Goal: Task Accomplishment & Management: Complete application form

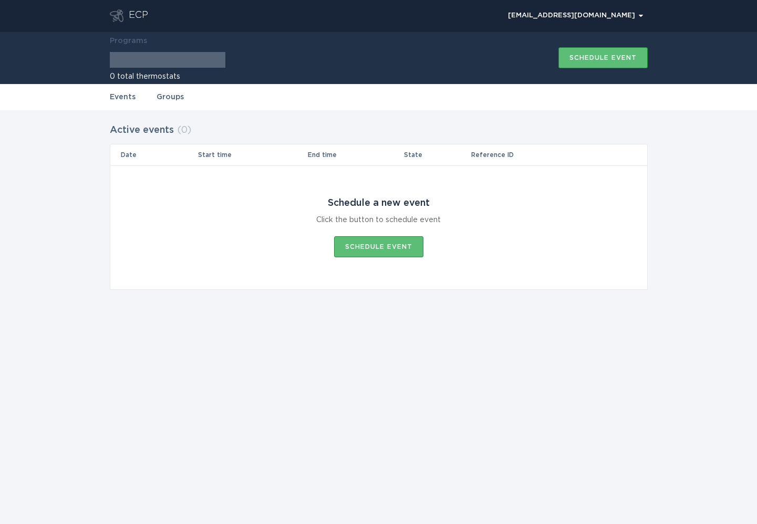
click at [427, 76] on div "Programs 0 total thermostats Schedule event" at bounding box center [379, 58] width 538 height 53
click at [179, 61] on div at bounding box center [168, 60] width 116 height 16
click at [139, 76] on h2 "0 total thermostats" at bounding box center [168, 76] width 116 height 7
click at [172, 95] on link "Groups" at bounding box center [170, 97] width 27 height 12
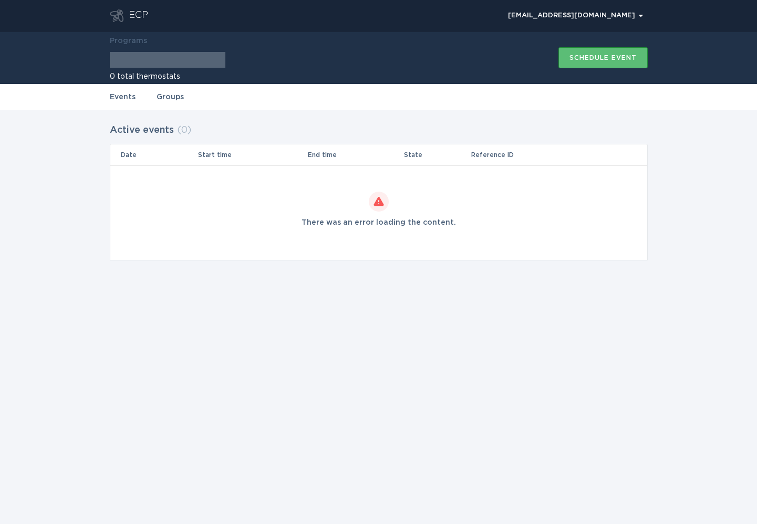
click at [124, 96] on link "Events" at bounding box center [123, 97] width 26 height 12
click at [611, 22] on button "[EMAIL_ADDRESS][DOMAIN_NAME] Chevron" at bounding box center [575, 16] width 145 height 16
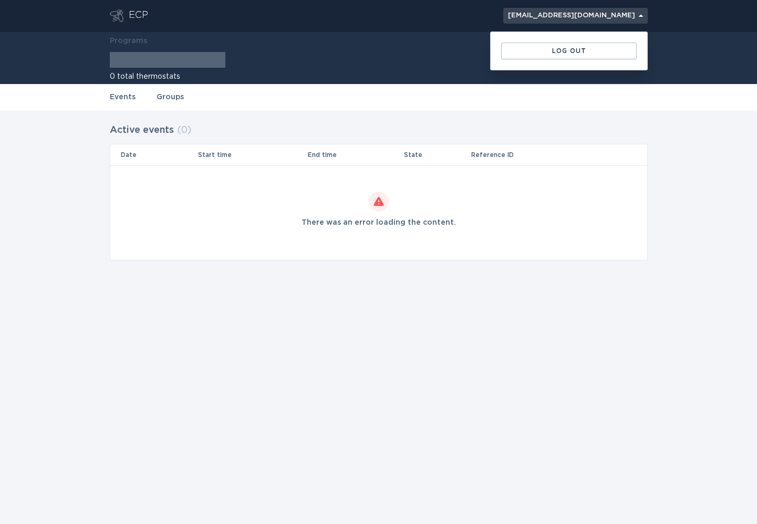
click at [562, 16] on div "[EMAIL_ADDRESS][DOMAIN_NAME] Chevron" at bounding box center [575, 16] width 135 height 6
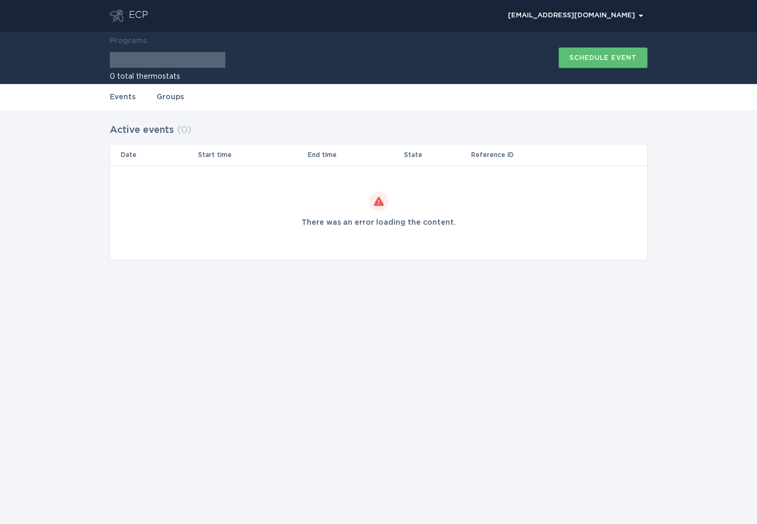
click at [135, 13] on div "ECP" at bounding box center [138, 15] width 19 height 13
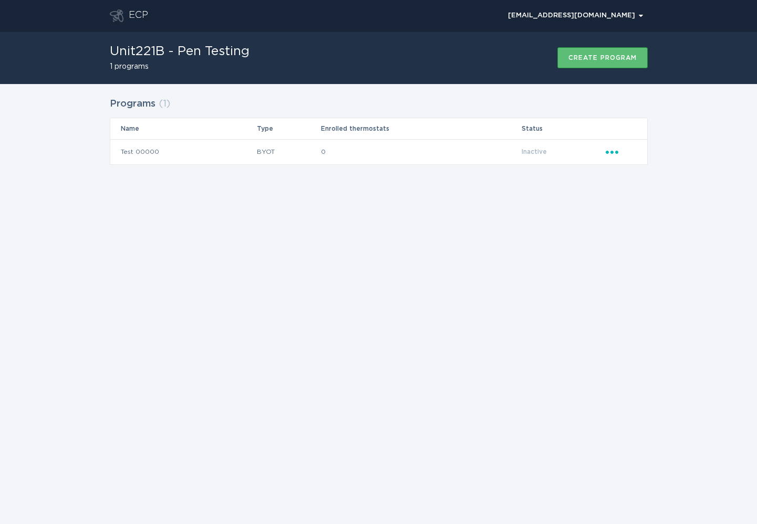
click at [129, 52] on h1 "Unit221B - Pen Testing" at bounding box center [180, 51] width 140 height 13
click at [198, 53] on h1 "Unit221B - Pen Testing" at bounding box center [180, 51] width 140 height 13
click at [265, 51] on div "Unit221B - Pen Testing 1 programs Create program" at bounding box center [379, 58] width 538 height 53
click at [220, 50] on h1 "Unit221B - Pen Testing" at bounding box center [180, 51] width 140 height 13
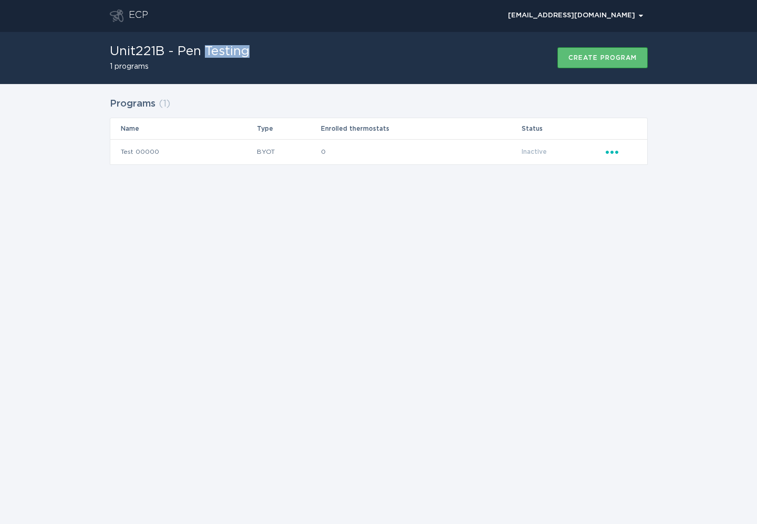
click at [220, 50] on h1 "Unit221B - Pen Testing" at bounding box center [180, 51] width 140 height 13
click at [266, 48] on div "Unit221B - Pen Testing 1 programs Create program" at bounding box center [379, 58] width 538 height 53
click at [131, 50] on h1 "Unit221B - Pen Testing" at bounding box center [180, 51] width 140 height 13
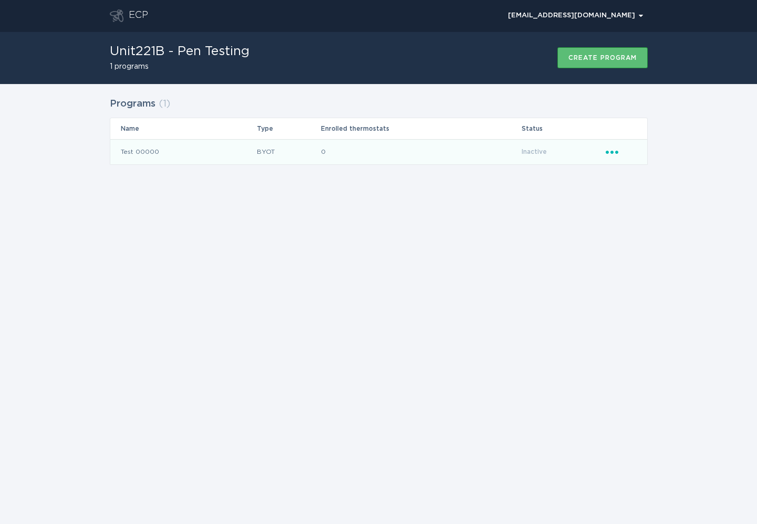
click at [615, 153] on icon "Popover menu" at bounding box center [612, 152] width 13 height 3
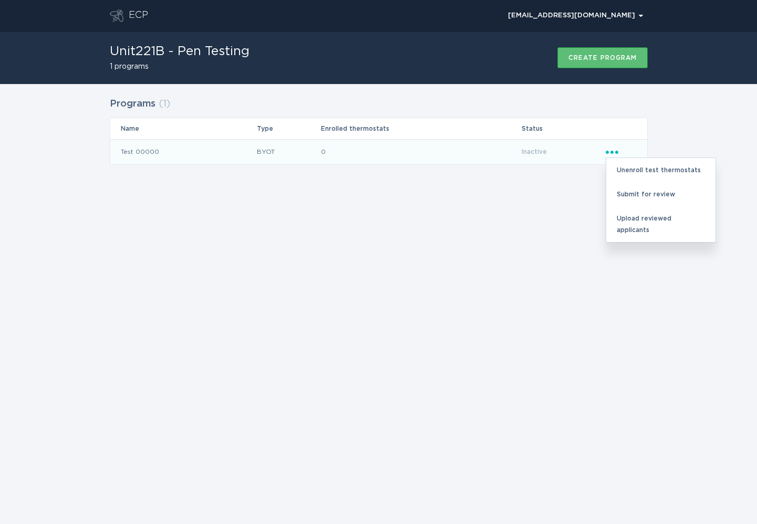
click at [491, 151] on td "0" at bounding box center [421, 151] width 201 height 25
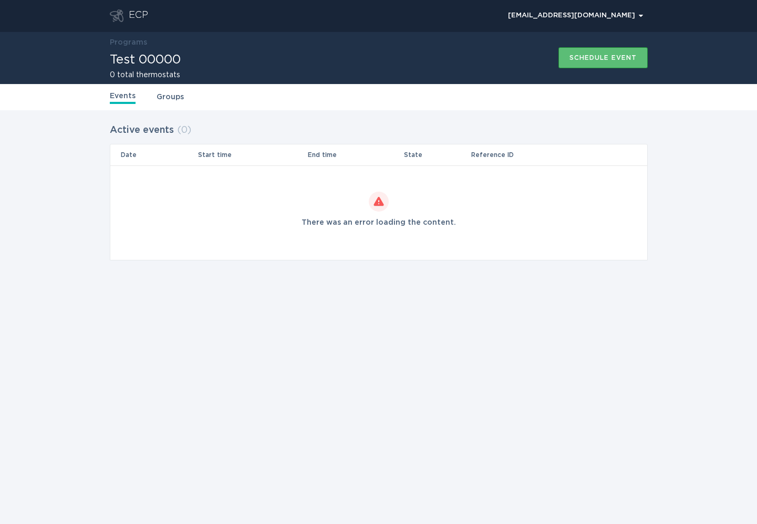
click at [154, 97] on div "Events Groups" at bounding box center [379, 97] width 538 height 26
click at [169, 97] on link "Groups" at bounding box center [170, 97] width 27 height 12
click at [125, 94] on link "Events" at bounding box center [123, 97] width 26 height 12
click at [179, 96] on link "Groups" at bounding box center [170, 97] width 27 height 12
click at [110, 92] on link "Events" at bounding box center [123, 97] width 26 height 12
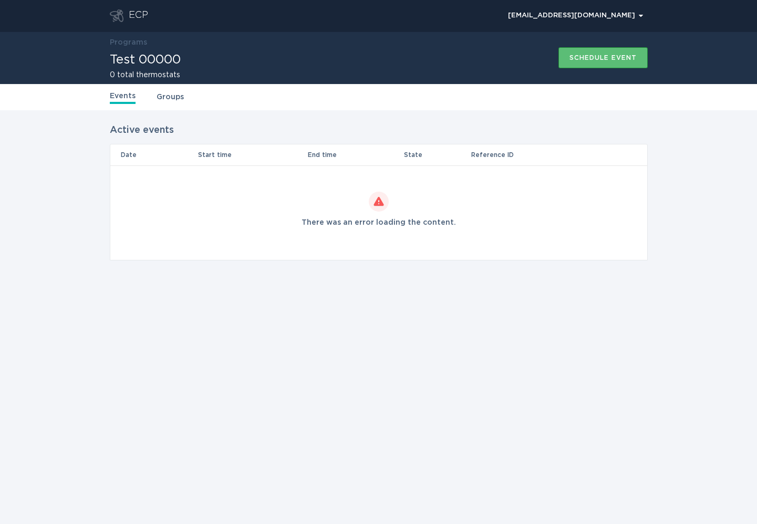
click at [135, 18] on div "ECP" at bounding box center [138, 15] width 19 height 13
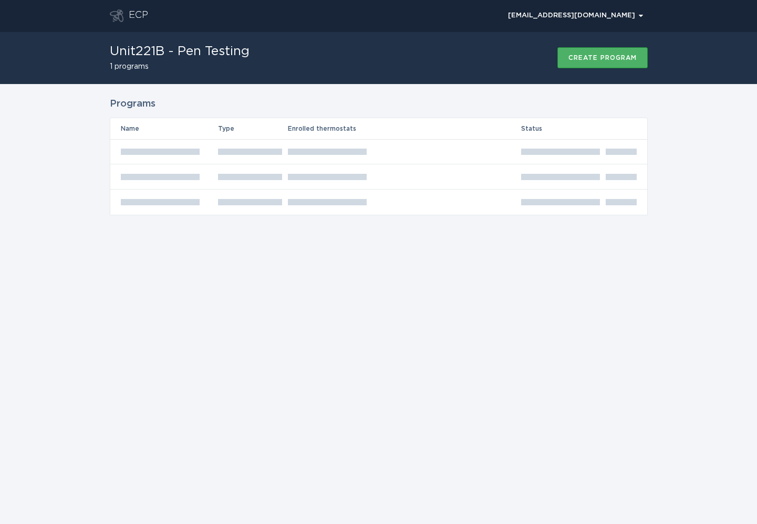
click at [593, 59] on div "Create program" at bounding box center [603, 58] width 68 height 6
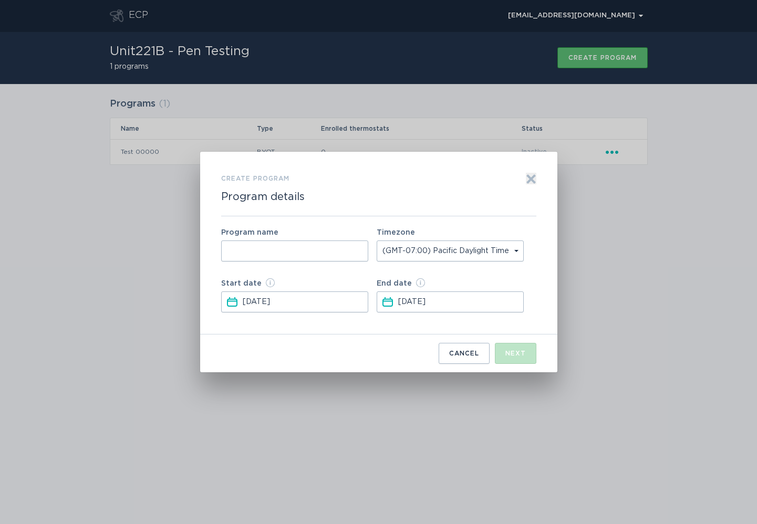
click at [339, 246] on input "Form to create a program" at bounding box center [294, 251] width 147 height 21
type input "TEST"
click at [522, 357] on button "Next" at bounding box center [516, 353] width 42 height 21
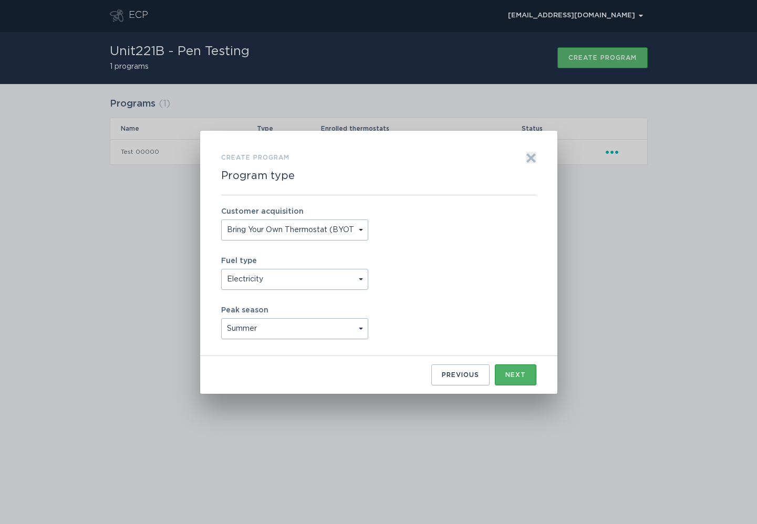
click at [521, 375] on div "Next" at bounding box center [516, 375] width 20 height 6
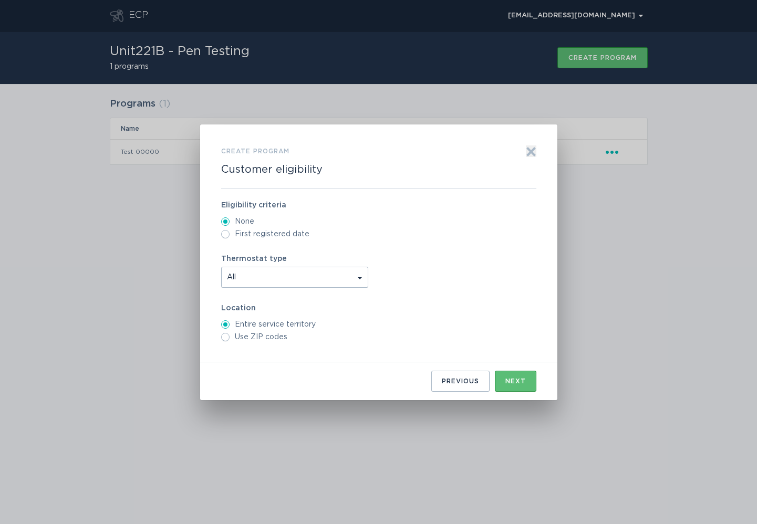
click at [279, 336] on label "Use ZIP codes" at bounding box center [378, 337] width 315 height 8
click at [230, 336] on input "Use ZIP codes" at bounding box center [225, 337] width 8 height 8
radio input "true"
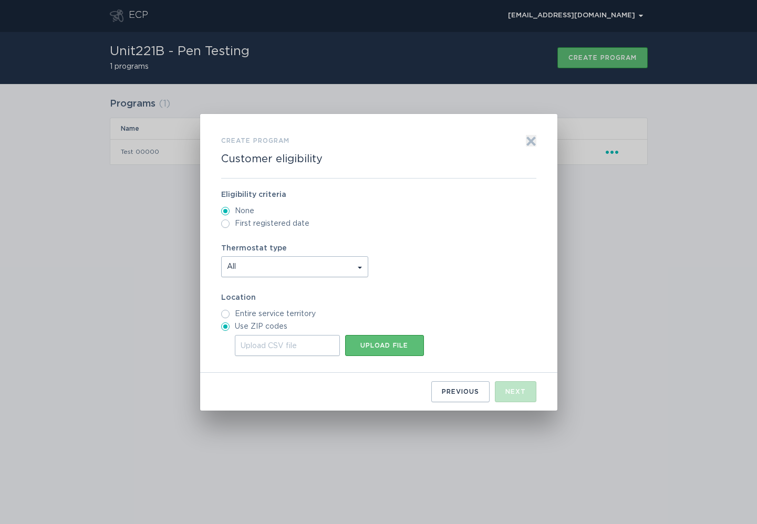
click at [290, 351] on div "Upload CSV file" at bounding box center [287, 345] width 105 height 21
click at [235, 335] on input "Upload CSV file Upload file" at bounding box center [235, 335] width 0 height 0
click at [381, 348] on div "Upload file" at bounding box center [385, 346] width 68 height 6
click at [295, 345] on div "Upload CSV file" at bounding box center [287, 345] width 105 height 21
click at [235, 335] on input "Upload CSV file Upload file" at bounding box center [235, 335] width 0 height 0
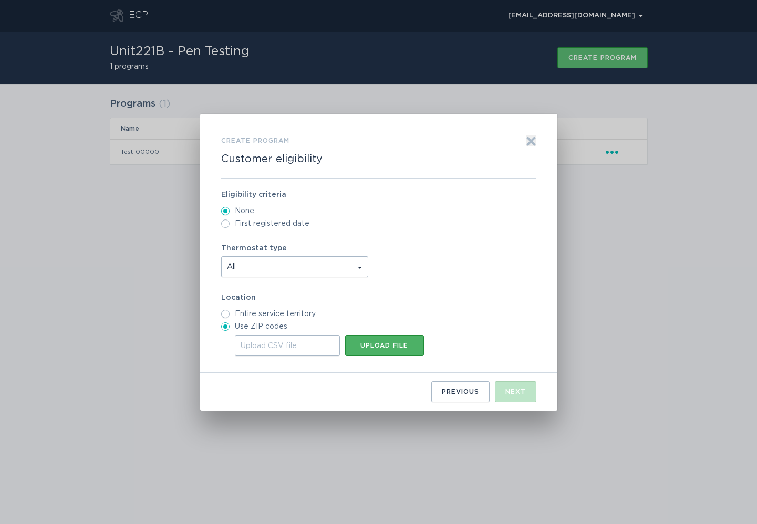
click at [392, 349] on button "Upload file" at bounding box center [384, 345] width 79 height 21
type input "C:\fakepath\ecobee-ecp-post-put-recon.postman_collection.json"
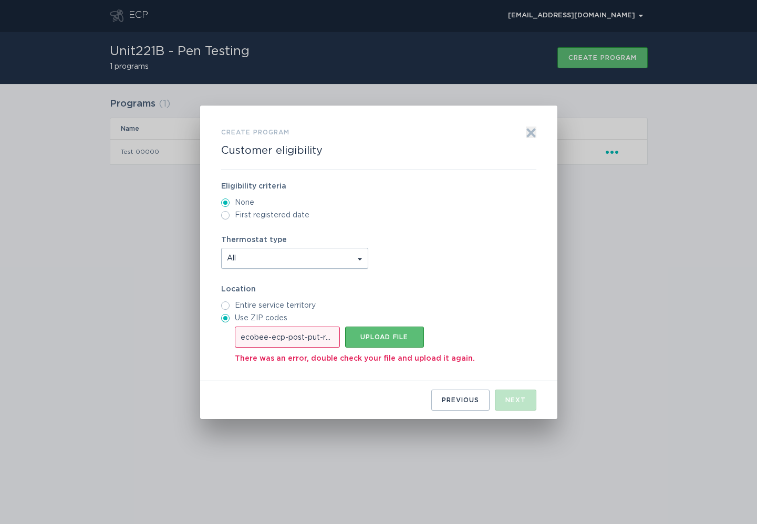
click at [308, 331] on div "ecobee-ecp-post-put-recon.postman_collection.json" at bounding box center [287, 337] width 105 height 21
click at [235, 327] on input "ecobee-ecp-post-put-recon.postman_collection.json Upload file" at bounding box center [235, 327] width 0 height 0
click at [293, 310] on label "Entire service territory" at bounding box center [378, 306] width 315 height 8
click at [230, 310] on input "Entire service territory" at bounding box center [225, 306] width 8 height 8
radio input "true"
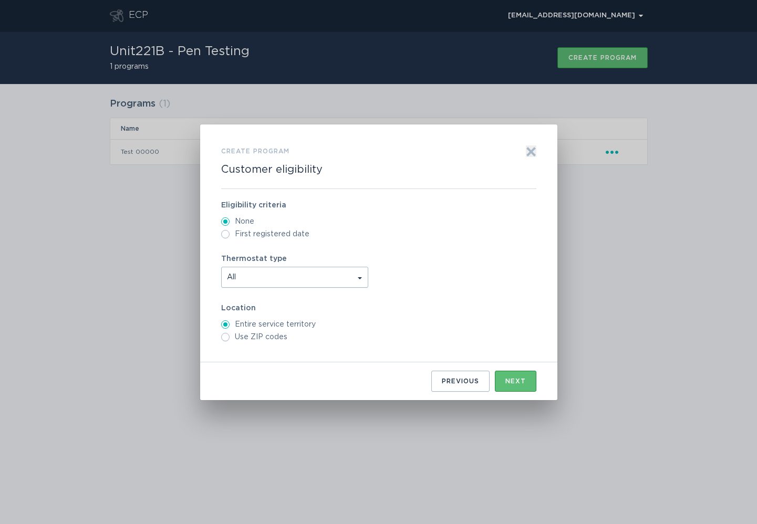
click at [288, 329] on label "Entire service territory" at bounding box center [378, 325] width 315 height 8
click at [230, 329] on input "Entire service territory" at bounding box center [225, 325] width 8 height 8
click at [279, 336] on label "Use ZIP codes" at bounding box center [378, 337] width 315 height 8
click at [230, 336] on input "Use ZIP codes" at bounding box center [225, 337] width 8 height 8
radio input "true"
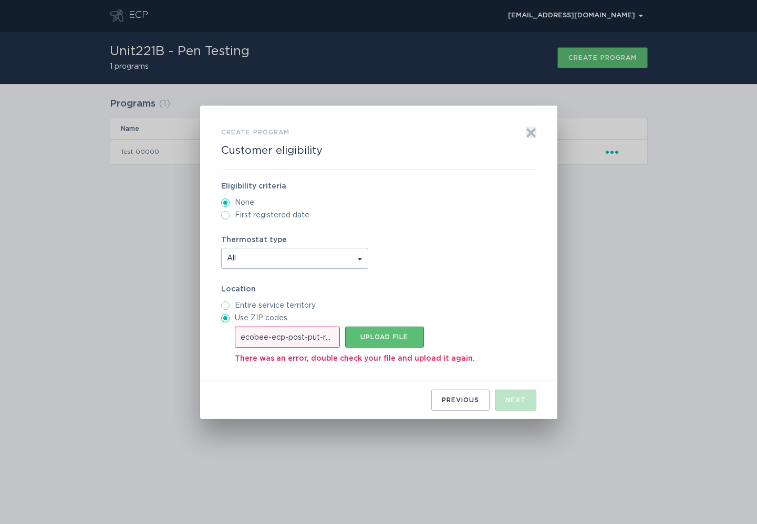
click at [272, 318] on label "Use ZIP codes" at bounding box center [378, 318] width 315 height 8
click at [230, 318] on input "Use ZIP codes" at bounding box center [225, 318] width 8 height 8
click at [271, 309] on label "Entire service territory" at bounding box center [378, 306] width 315 height 8
click at [223, 307] on input "Entire service territory" at bounding box center [225, 306] width 8 height 8
radio input "true"
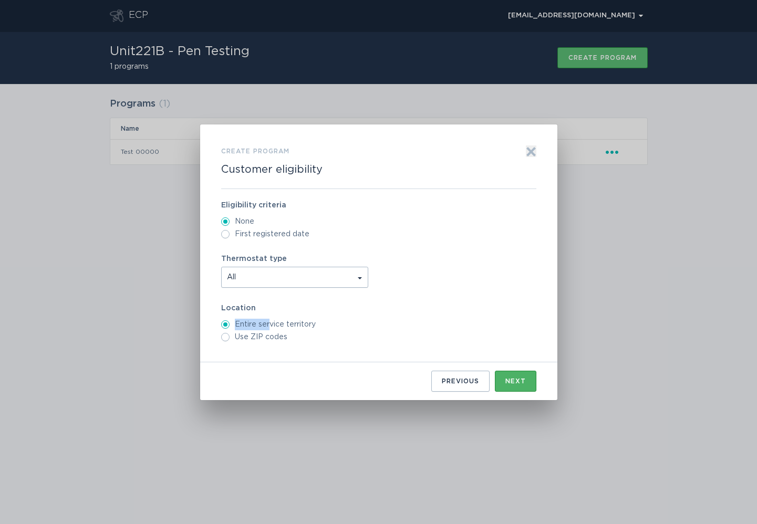
click at [512, 382] on div "Next" at bounding box center [516, 381] width 20 height 6
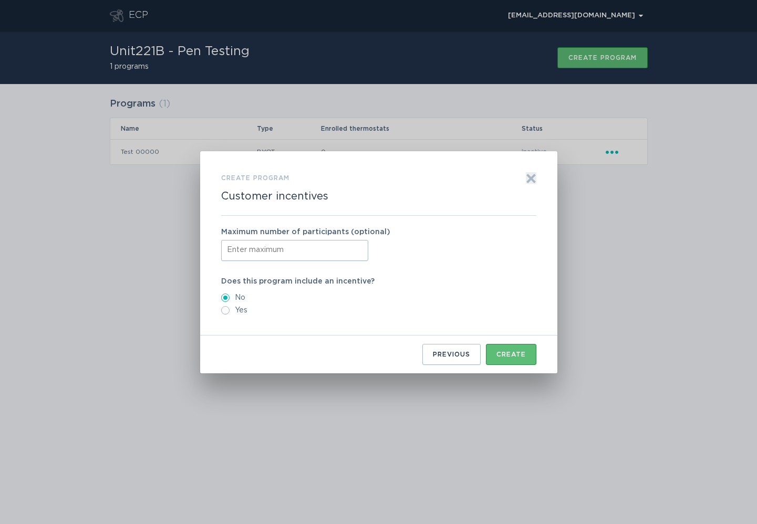
click at [519, 367] on div "Create program Customer incentives Exit Maximum number of participants (optiona…" at bounding box center [378, 262] width 357 height 222
click at [510, 360] on button "Create" at bounding box center [511, 354] width 50 height 21
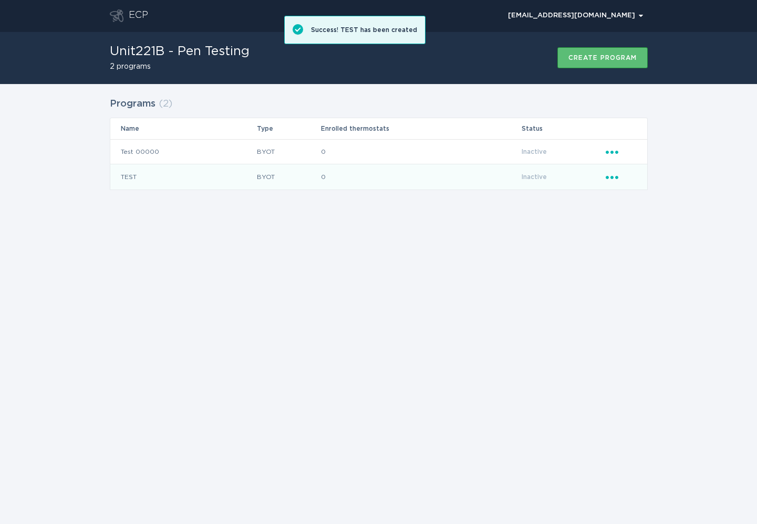
click at [606, 178] on icon "Popover menu" at bounding box center [612, 177] width 13 height 3
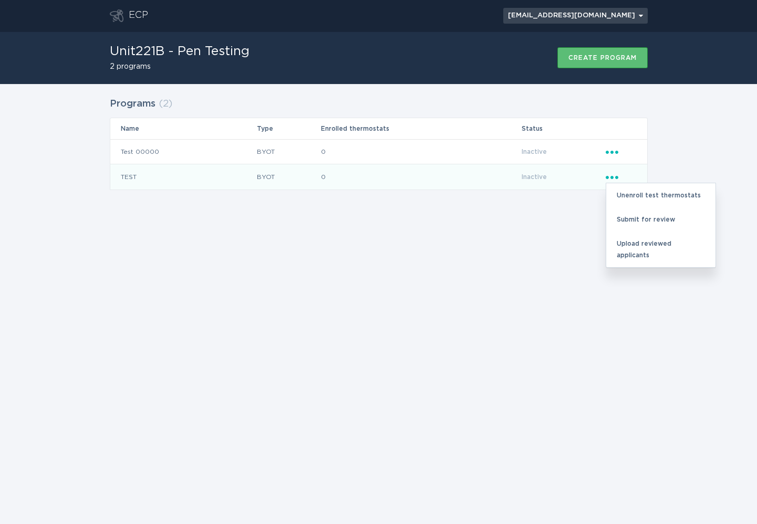
click at [614, 16] on div "[EMAIL_ADDRESS][DOMAIN_NAME] Chevron" at bounding box center [575, 16] width 135 height 6
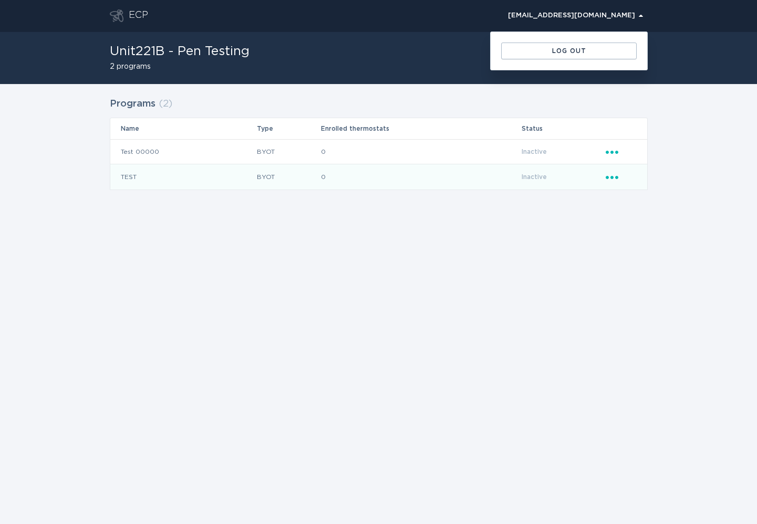
drag, startPoint x: 527, startPoint y: 18, endPoint x: 423, endPoint y: 20, distance: 103.5
click at [527, 19] on div "[EMAIL_ADDRESS][DOMAIN_NAME] Chevron" at bounding box center [575, 16] width 135 height 6
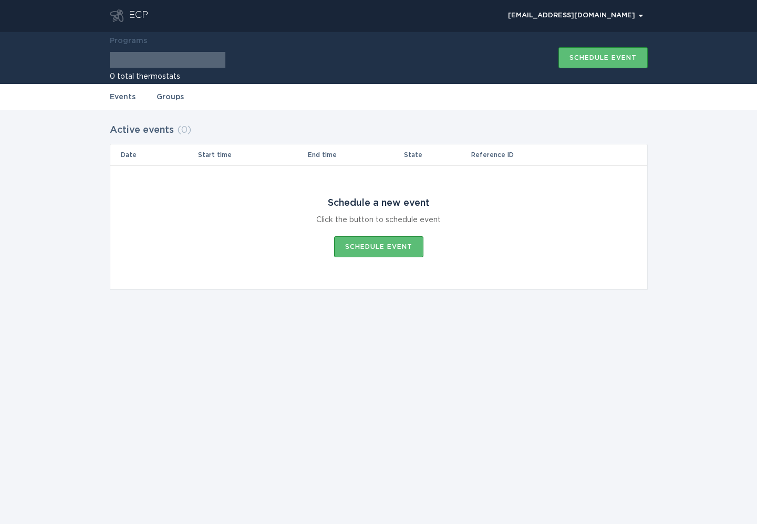
click at [136, 14] on div "ECP" at bounding box center [138, 15] width 19 height 13
